Goal: Find specific page/section: Find specific page/section

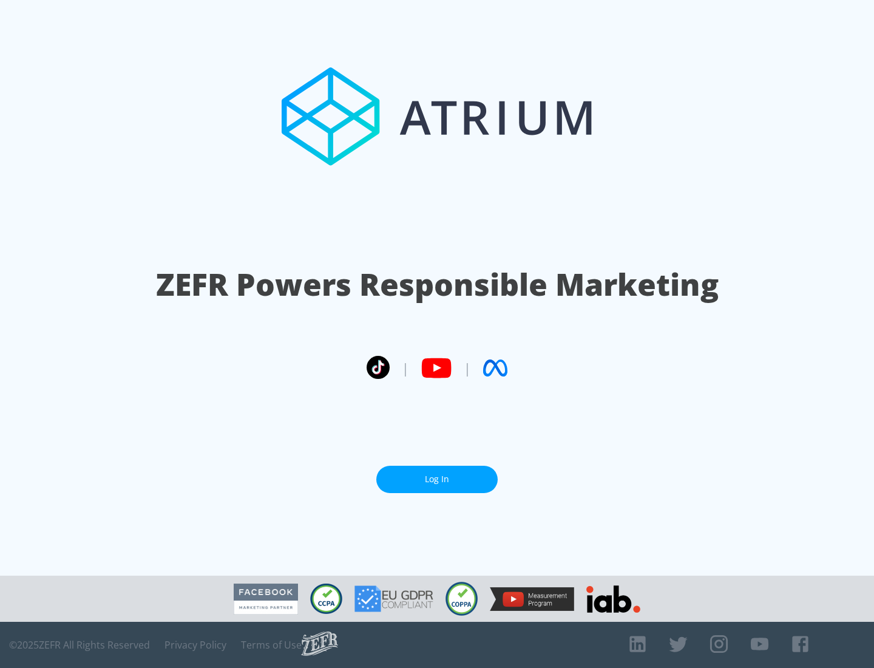
click at [437, 479] on link "Log In" at bounding box center [436, 479] width 121 height 27
